Goal: Task Accomplishment & Management: Use online tool/utility

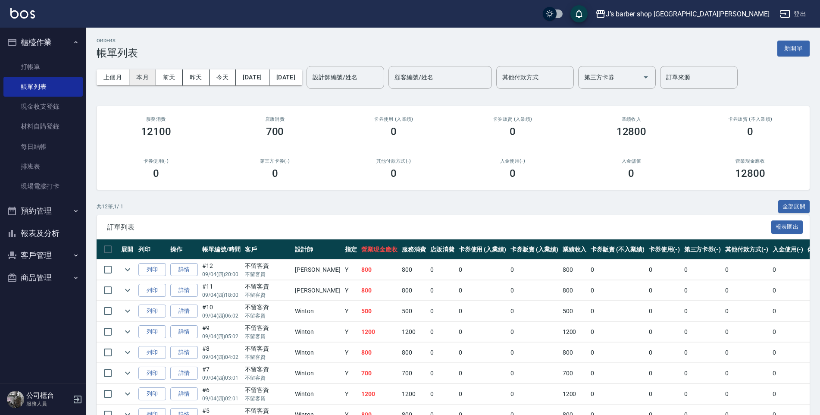
click at [135, 78] on button "本月" at bounding box center [142, 77] width 27 height 16
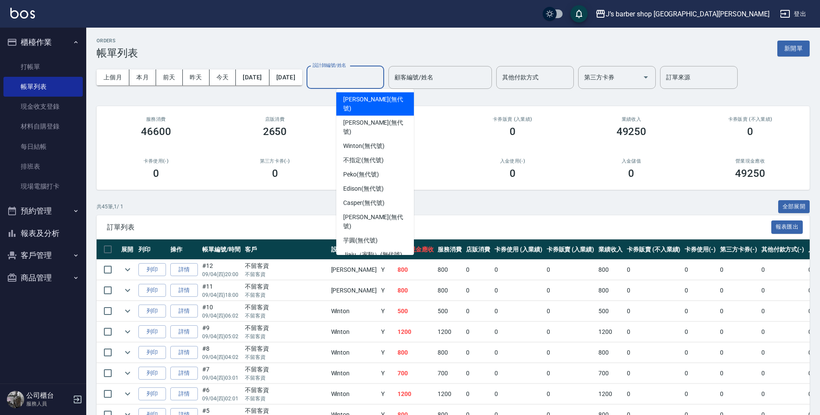
click at [352, 78] on input "設計師編號/姓名" at bounding box center [345, 77] width 70 height 15
click at [352, 98] on span "[PERSON_NAME] (無代號)" at bounding box center [375, 104] width 64 height 18
type input "[PERSON_NAME](無代號)"
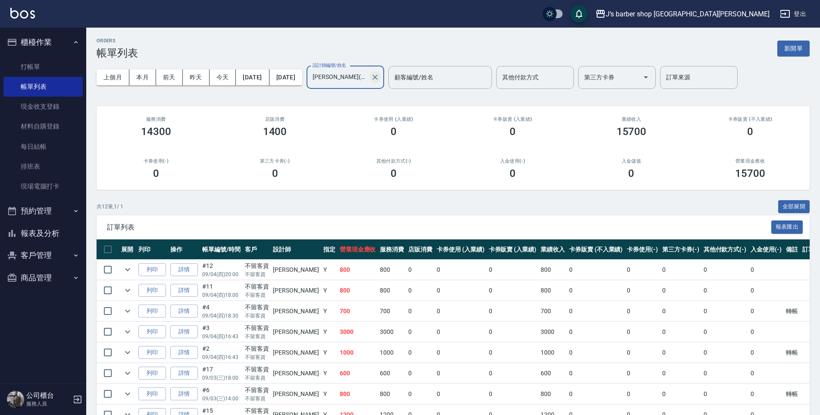
click at [379, 76] on icon "Clear" at bounding box center [375, 77] width 9 height 9
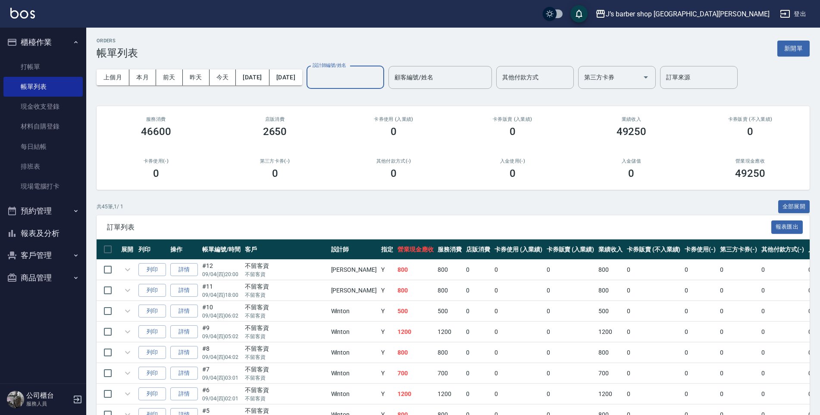
click at [370, 81] on input "設計師編號/姓名" at bounding box center [345, 77] width 70 height 15
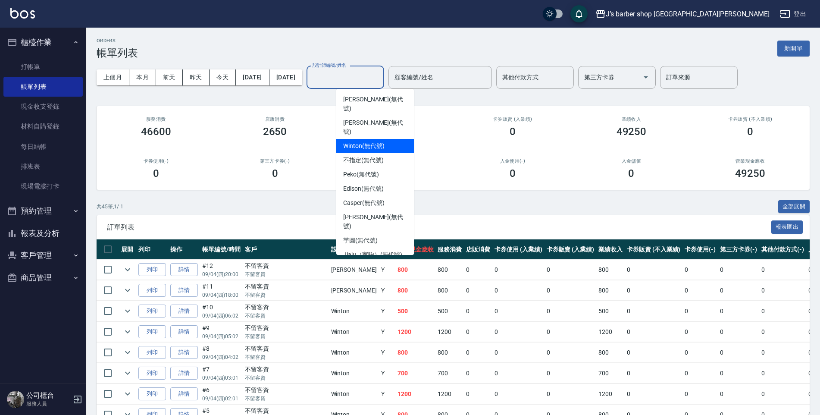
click at [357, 141] on span "Winton (無代號)" at bounding box center [363, 145] width 41 height 9
type input "Winton(無代號)"
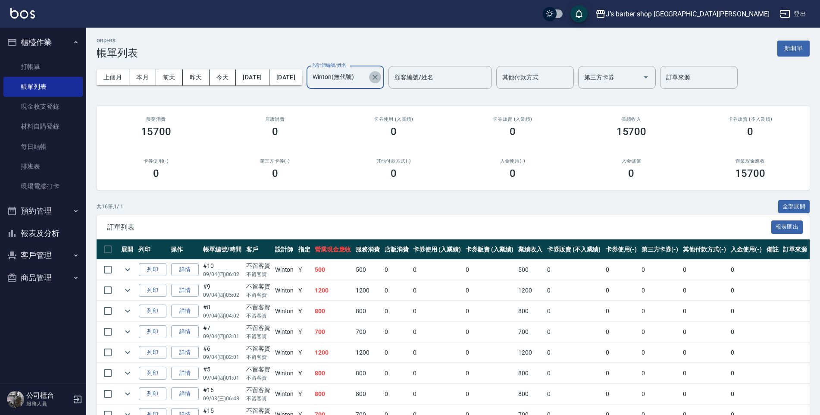
click at [381, 72] on button "Clear" at bounding box center [375, 77] width 12 height 12
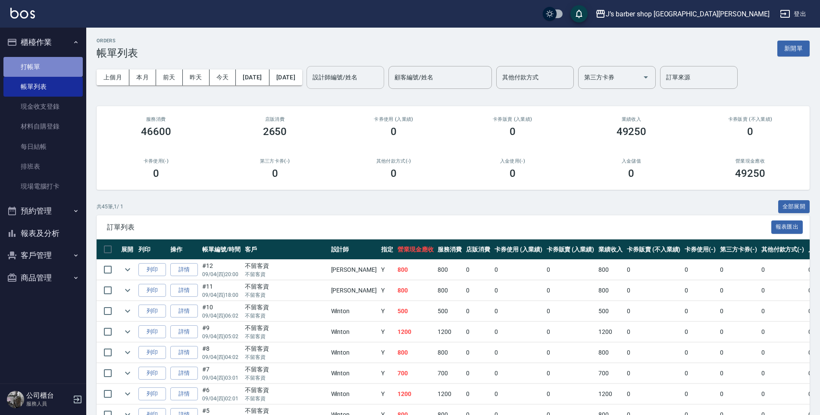
click at [42, 71] on link "打帳單" at bounding box center [42, 67] width 79 height 20
